Goal: Information Seeking & Learning: Stay updated

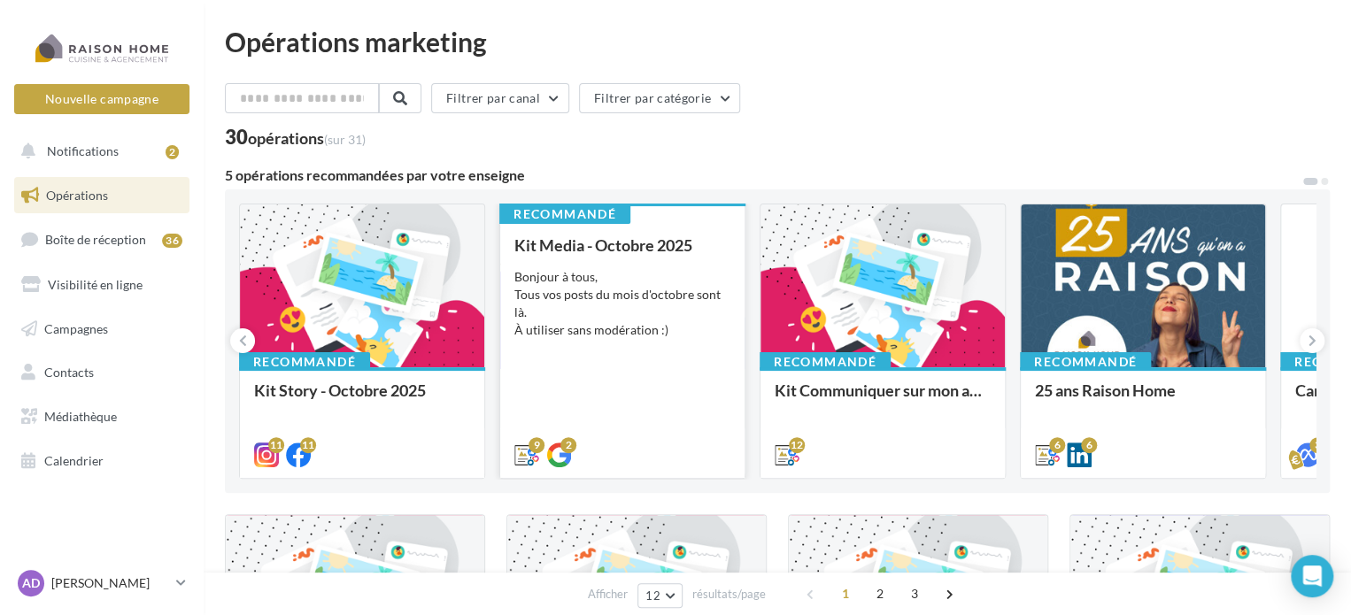
click at [669, 305] on div "Bonjour à tous, Tous vos posts du mois d'octobre sont là. À utiliser sans modér…" at bounding box center [622, 303] width 216 height 71
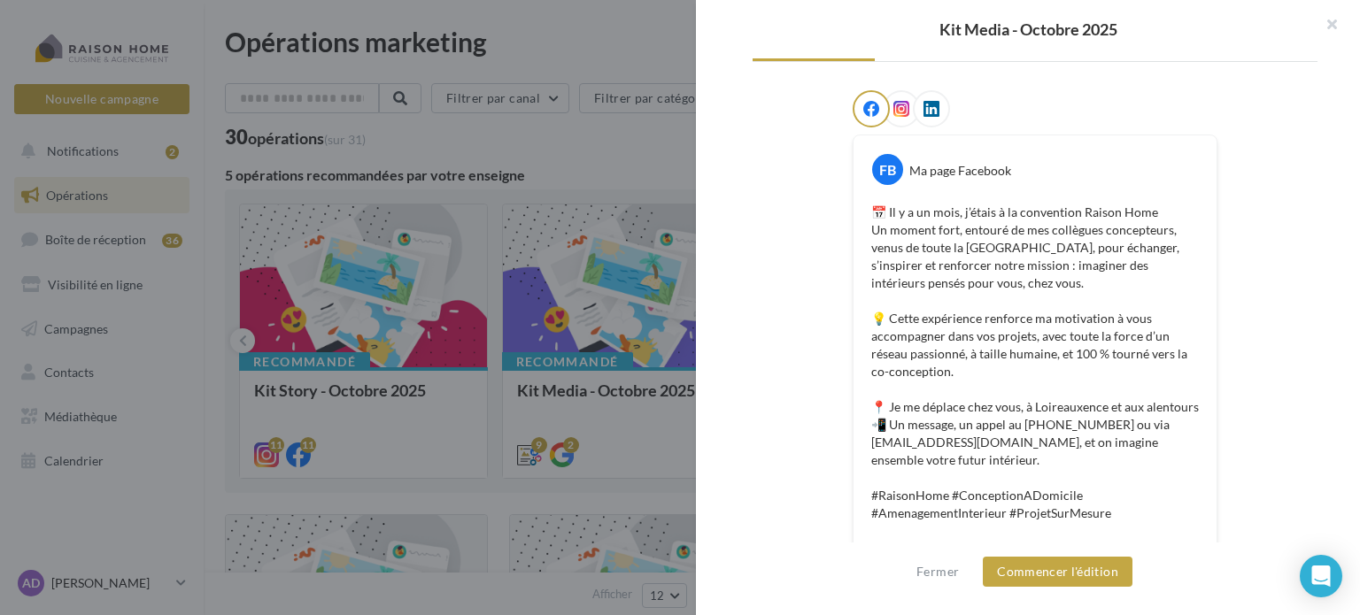
scroll to position [89, 0]
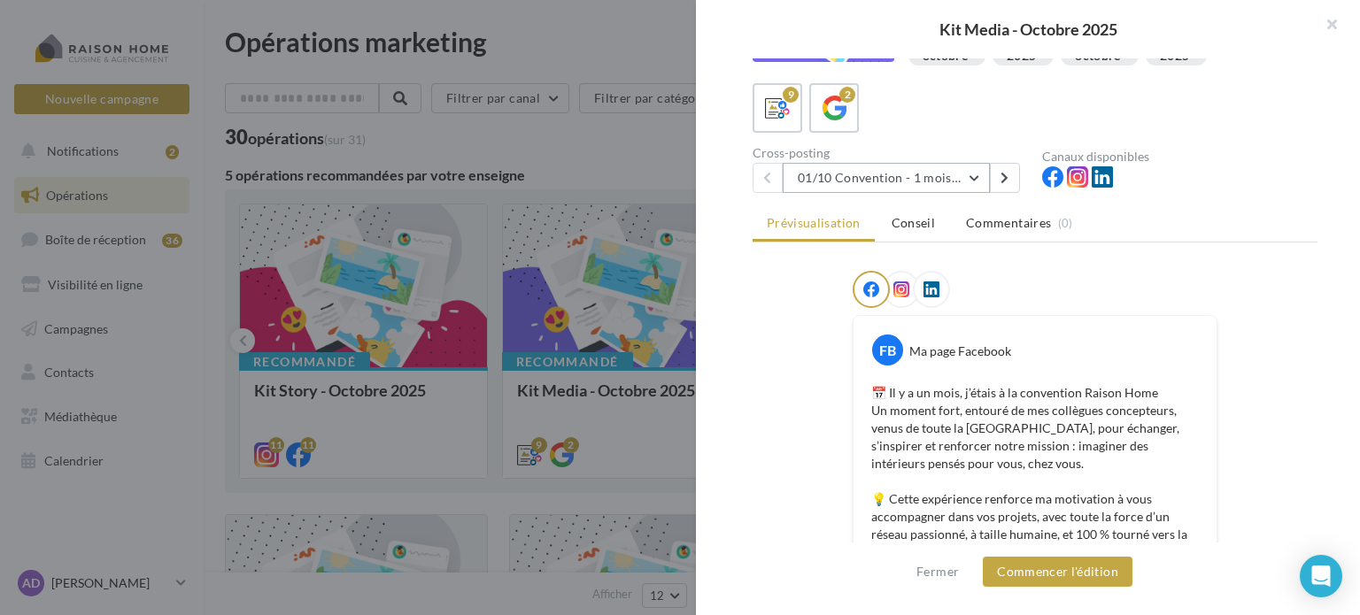
click at [973, 181] on button "01/10 Convention - 1 mois en arrière" at bounding box center [886, 178] width 207 height 30
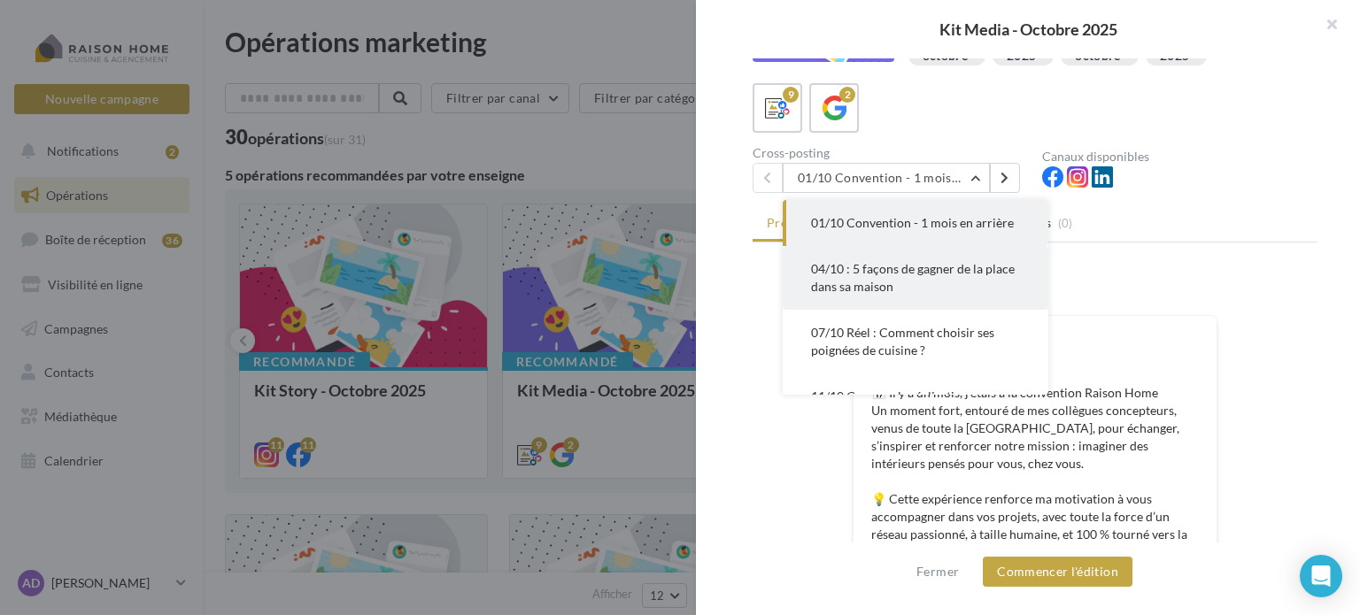
click at [950, 272] on span "04/10 : 5 façons de gagner de la place dans sa maison" at bounding box center [913, 277] width 204 height 33
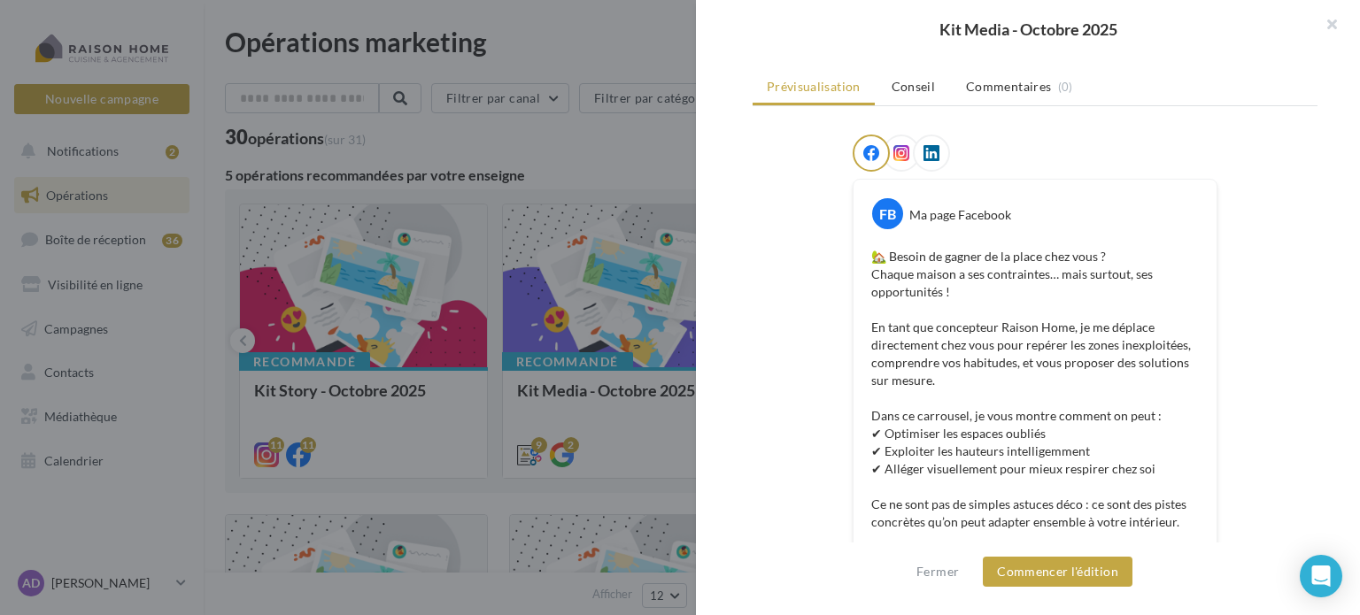
scroll to position [0, 0]
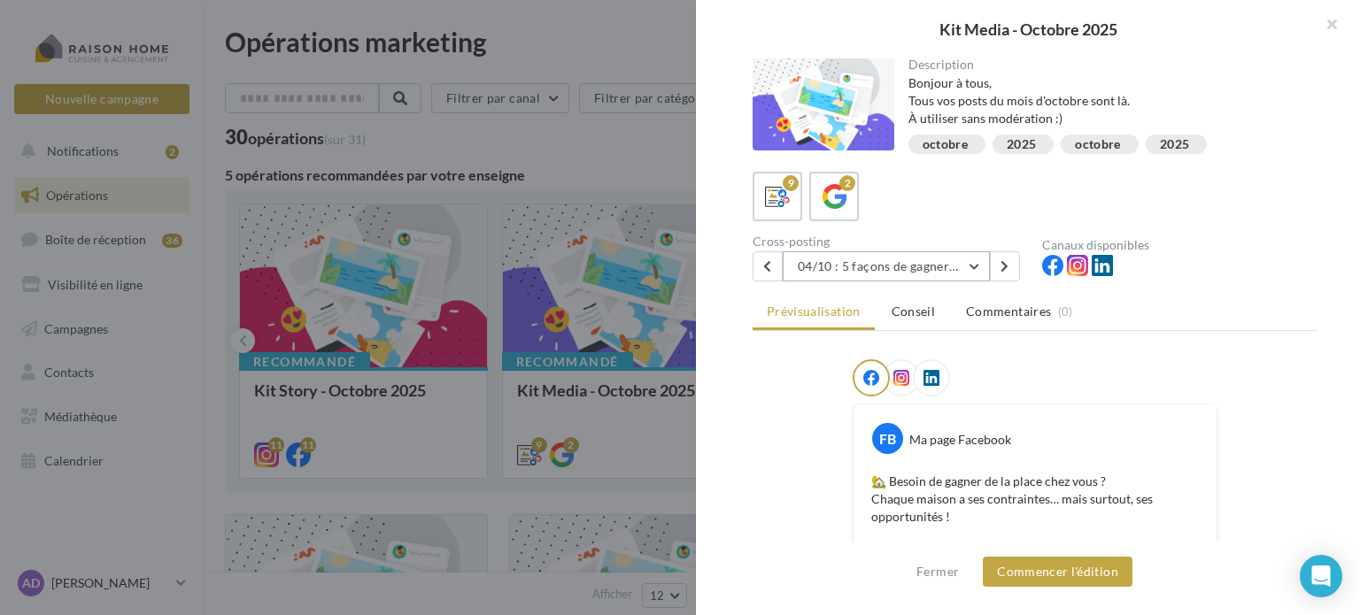
click at [903, 258] on button "04/10 : 5 façons de gagner de la place dans sa maison" at bounding box center [886, 266] width 207 height 30
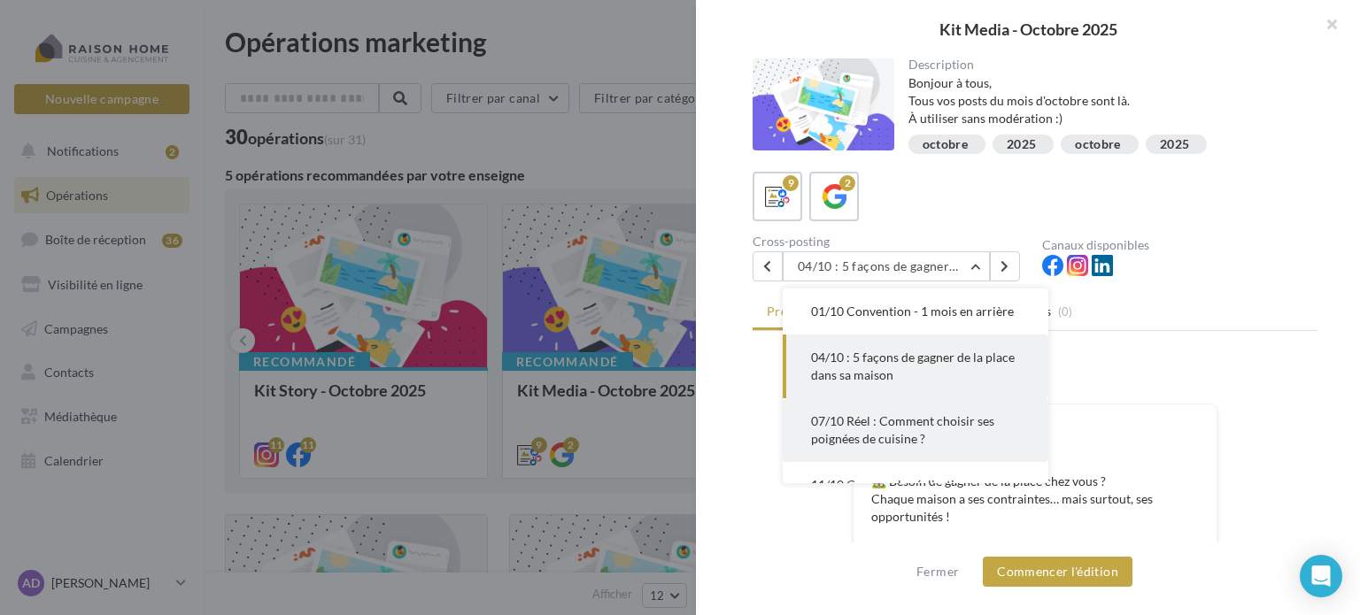
click at [890, 428] on span "07/10 Réel : Comment choisir ses poignées de cuisine ?" at bounding box center [902, 429] width 183 height 33
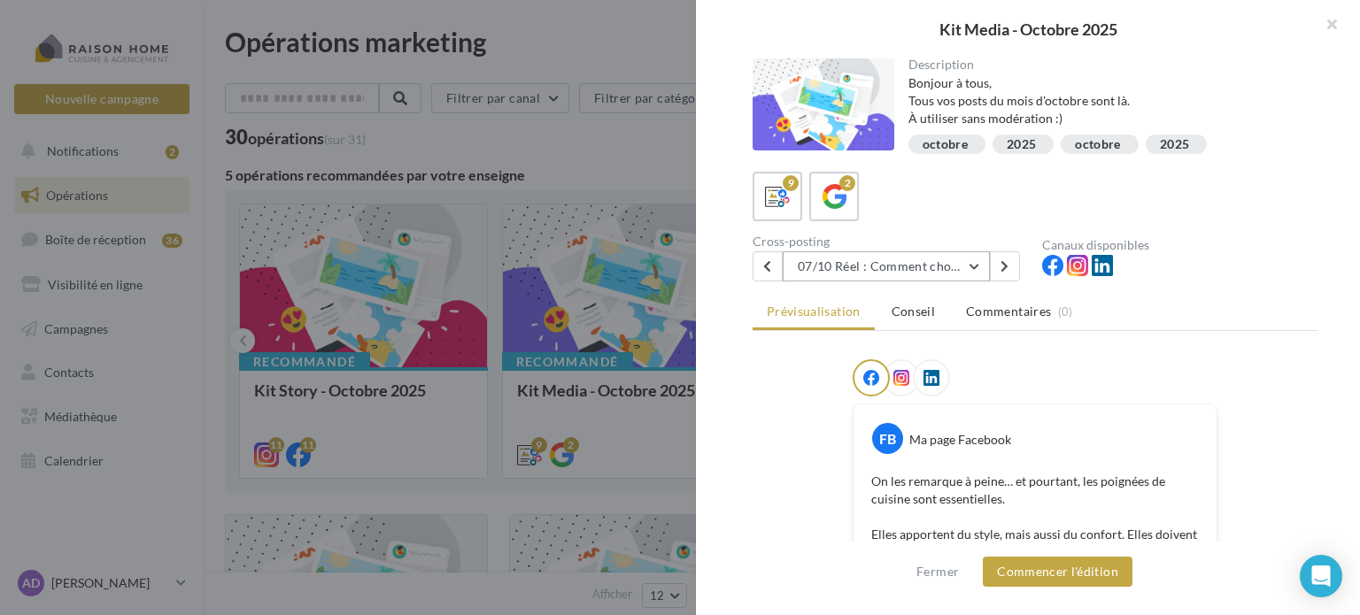
click at [906, 267] on button "07/10 Réel : Comment choisir ses poignées de cuisine ?" at bounding box center [886, 266] width 207 height 30
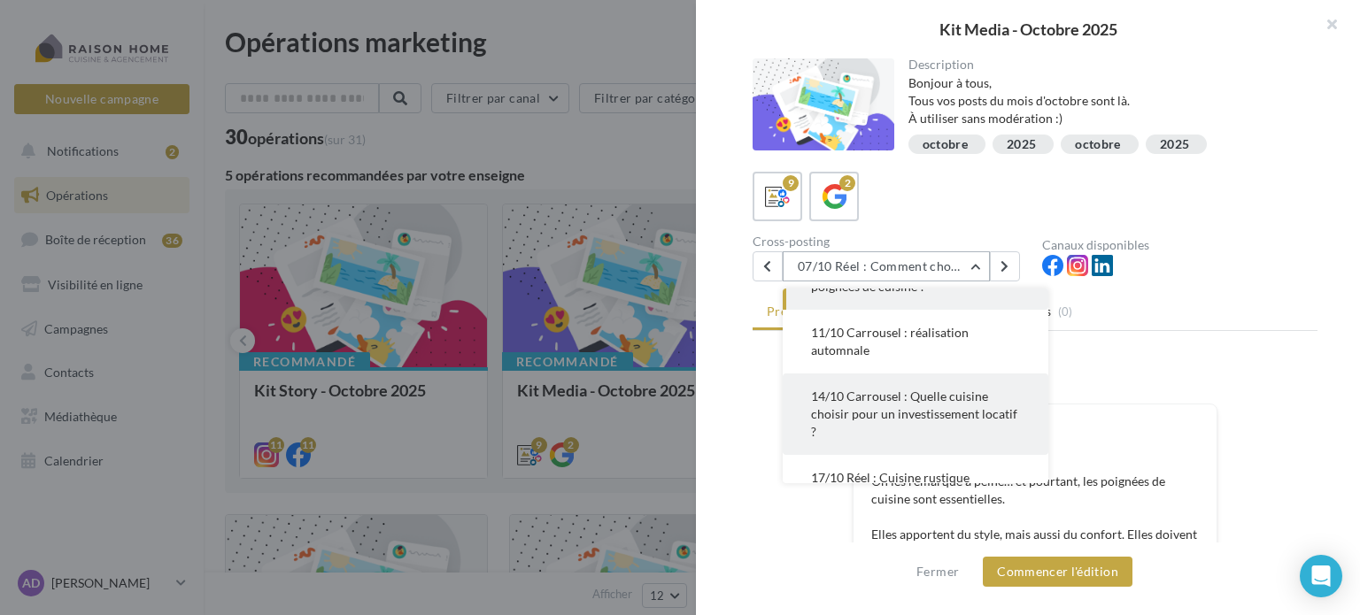
scroll to position [329, 0]
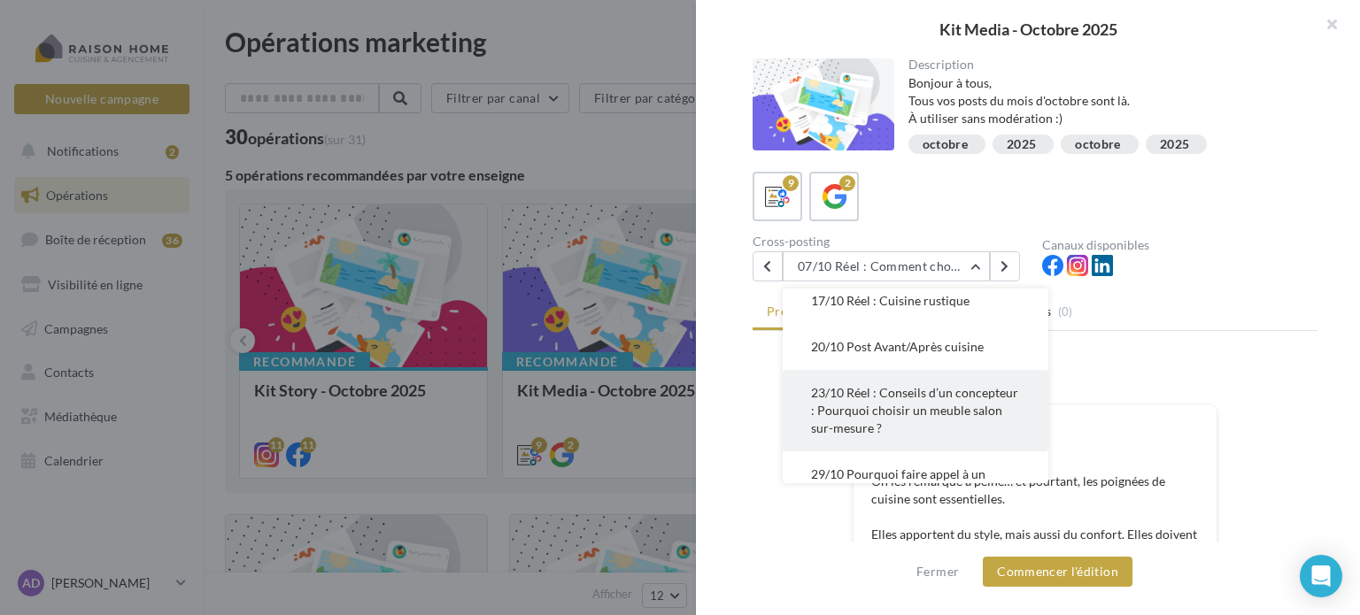
click at [894, 389] on span "23/10 Réel : Conseils d’un concepteur : Pourquoi choisir un meuble salon sur-me…" at bounding box center [914, 410] width 207 height 50
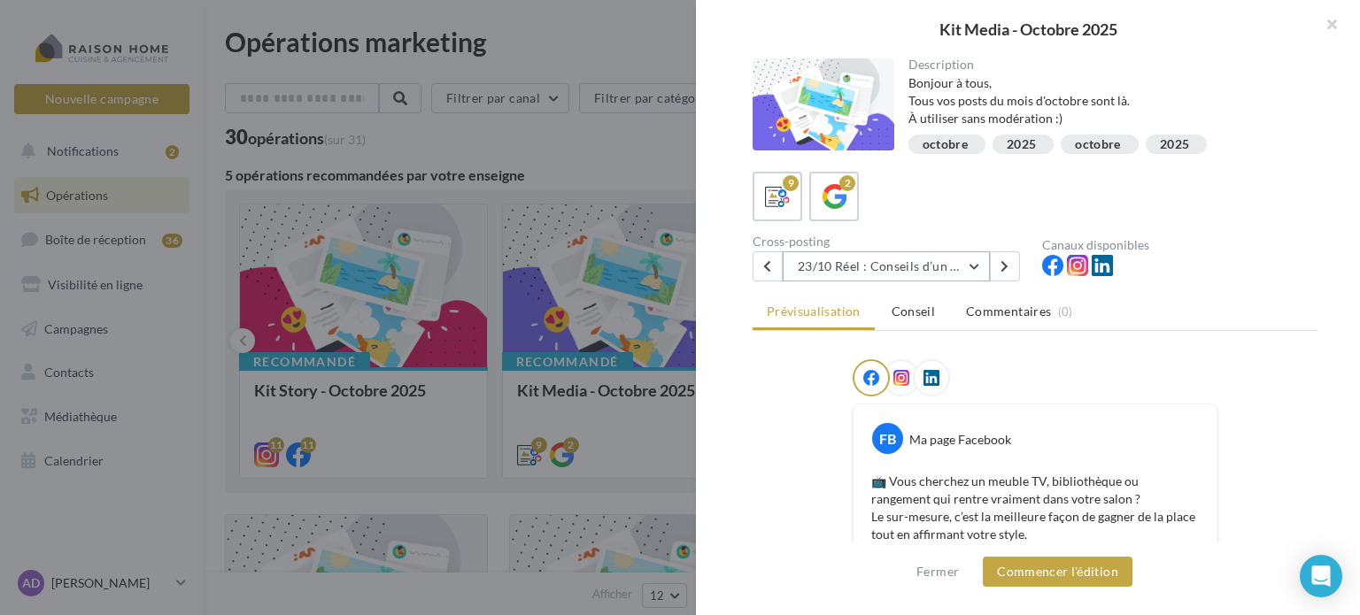
scroll to position [0, 0]
click at [902, 269] on button "23/10 Réel : Conseils d’un concepteur : Pourquoi choisir un meuble salon sur-me…" at bounding box center [886, 266] width 207 height 30
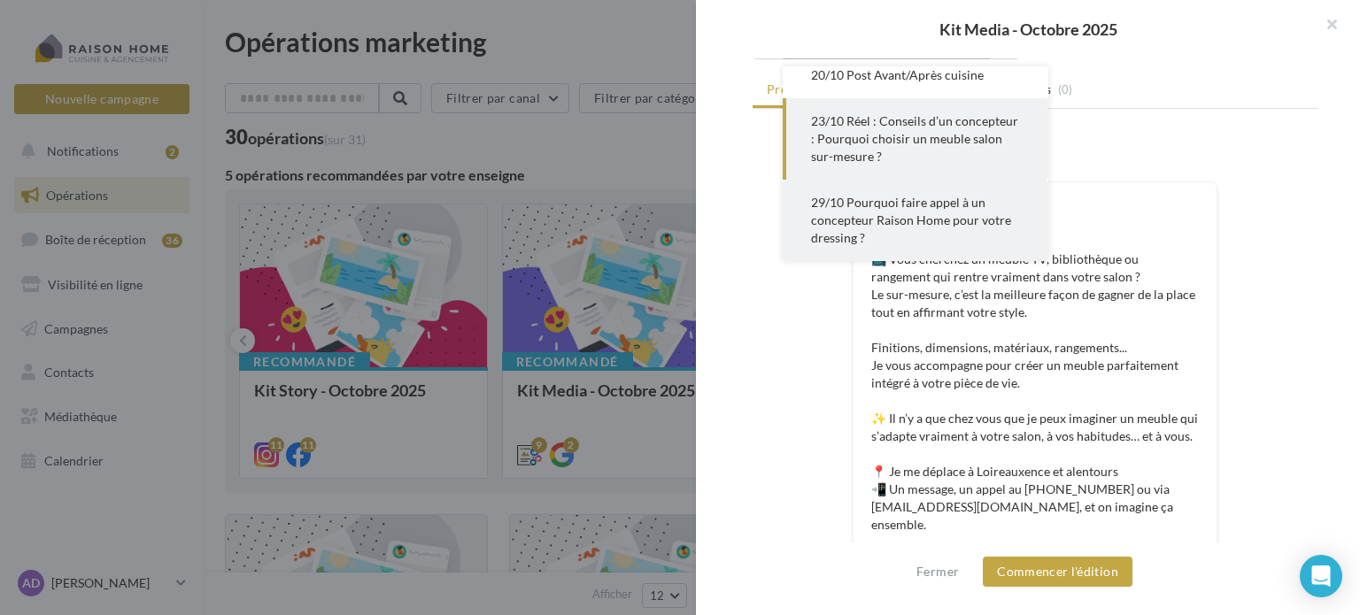
scroll to position [266, 0]
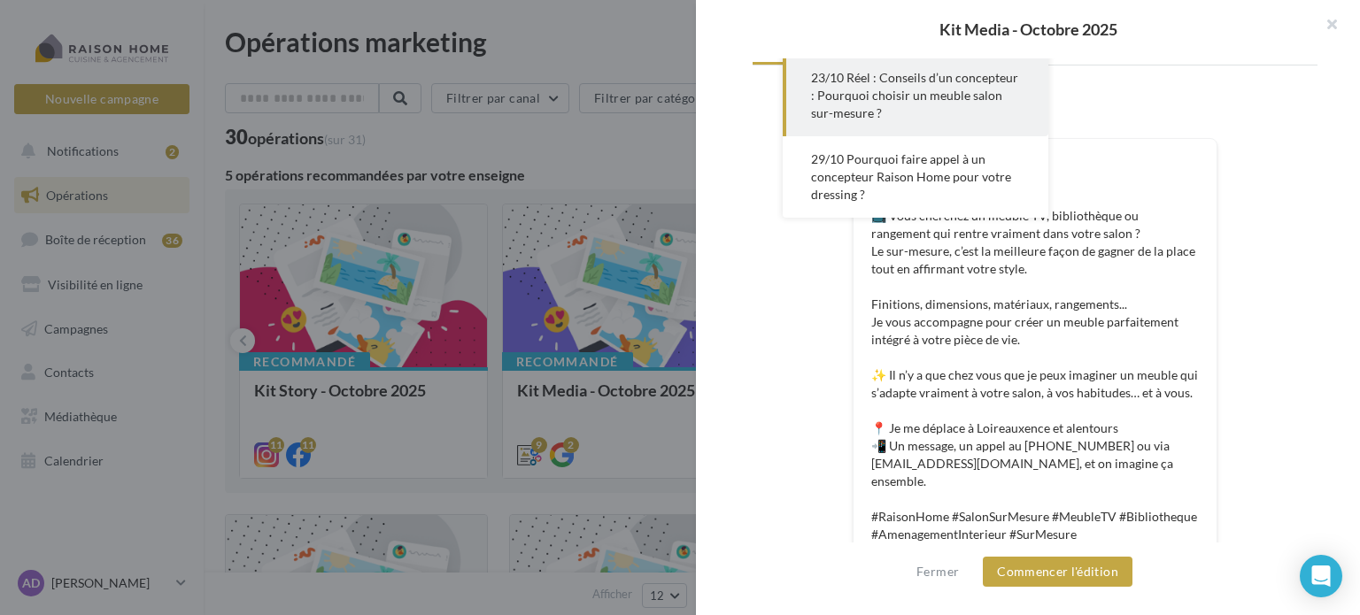
click at [899, 182] on span "29/10 Pourquoi faire appel à un concepteur Raison Home pour votre dressing ?" at bounding box center [911, 176] width 200 height 50
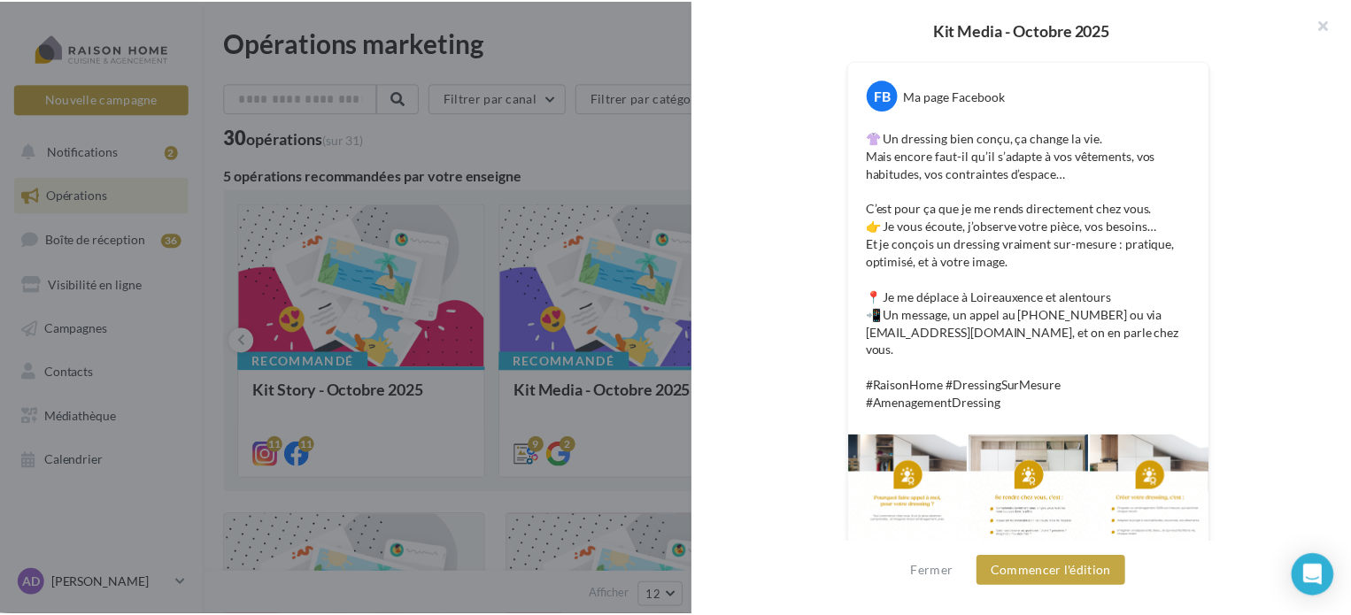
scroll to position [0, 0]
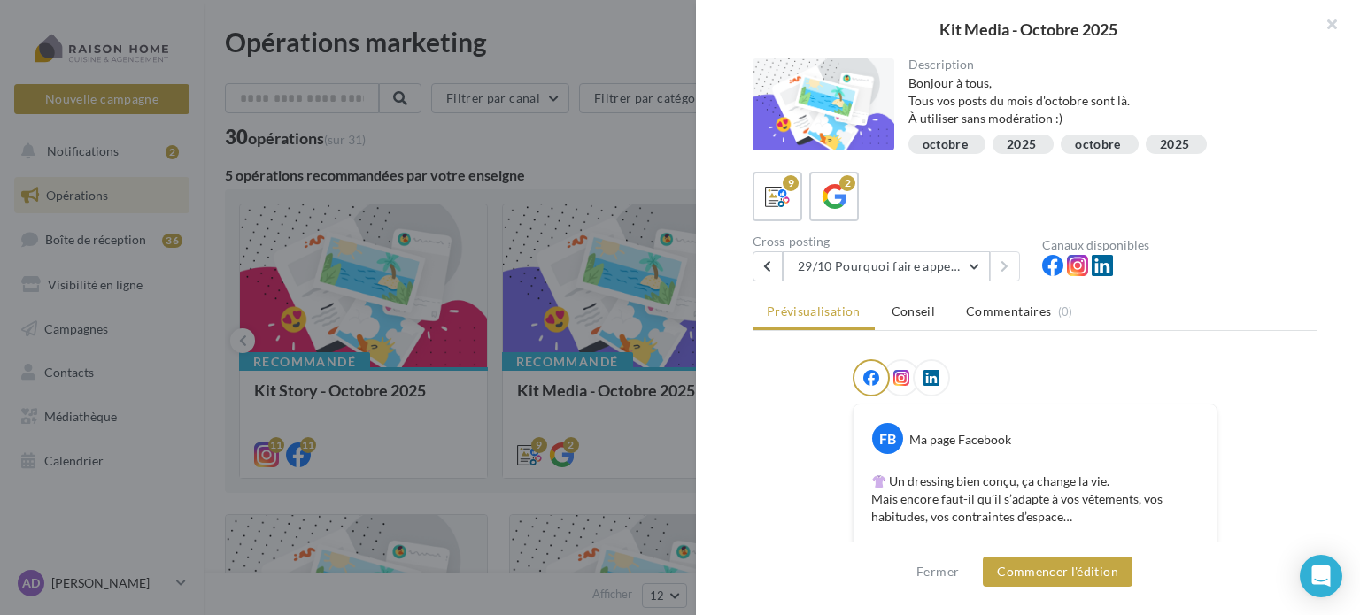
click at [639, 167] on div at bounding box center [680, 307] width 1360 height 615
